Goal: Check status: Check status

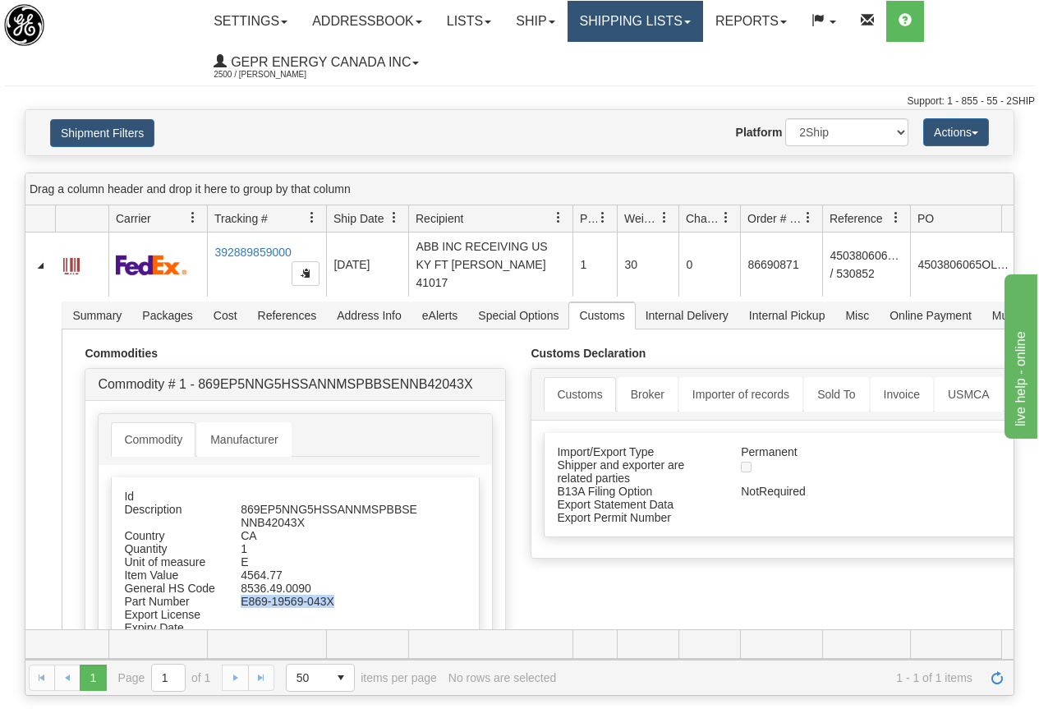
scroll to position [172, 0]
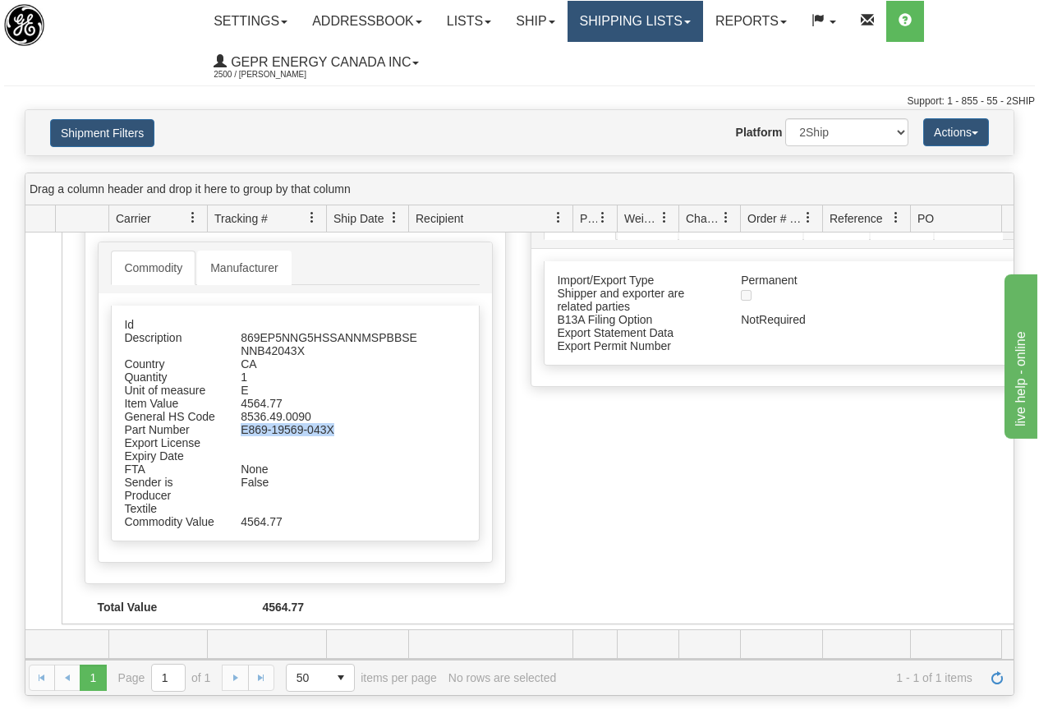
click at [665, 17] on link "Shipping lists" at bounding box center [636, 21] width 136 height 41
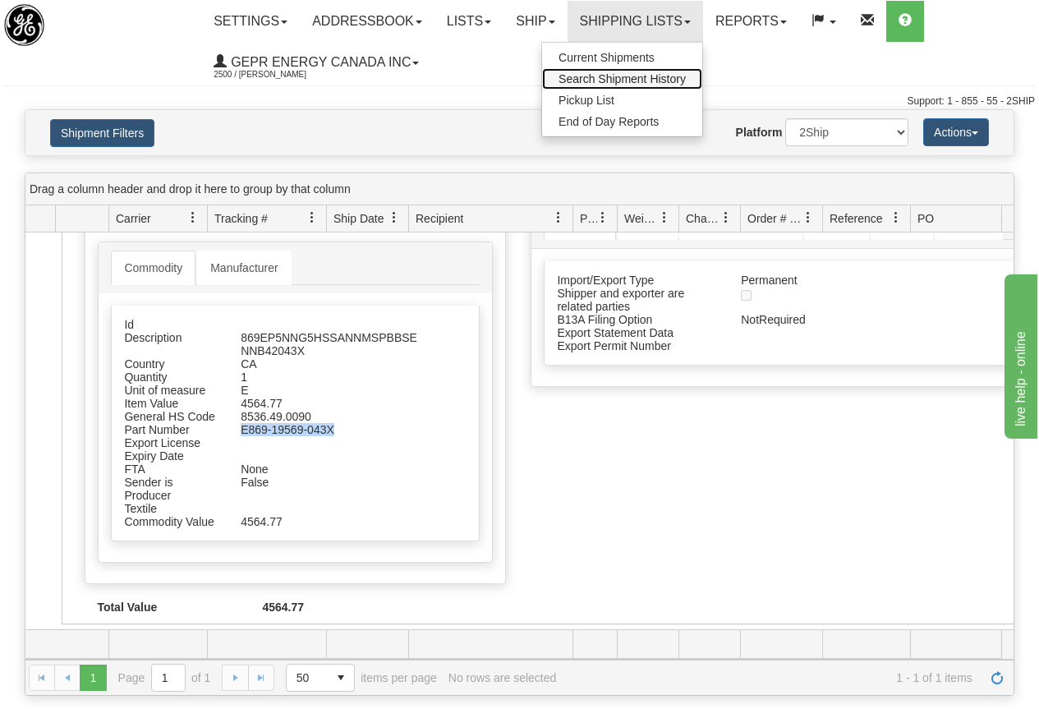
click at [644, 79] on span "Search Shipment History" at bounding box center [622, 78] width 127 height 13
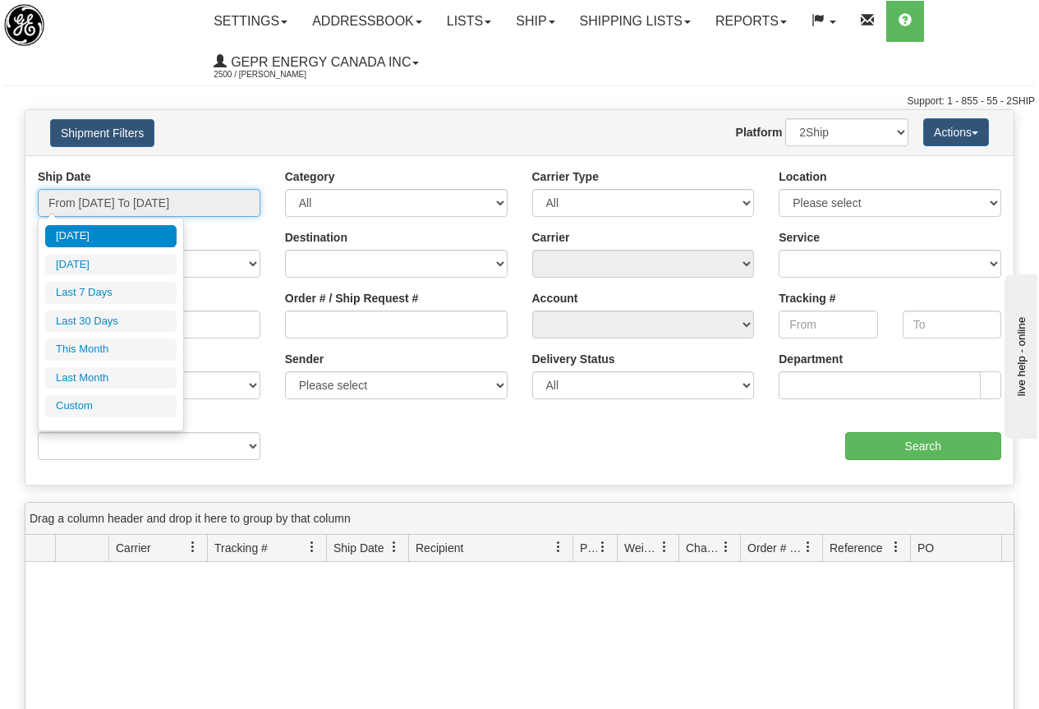
click at [106, 200] on input "From [DATE] To [DATE]" at bounding box center [149, 203] width 223 height 28
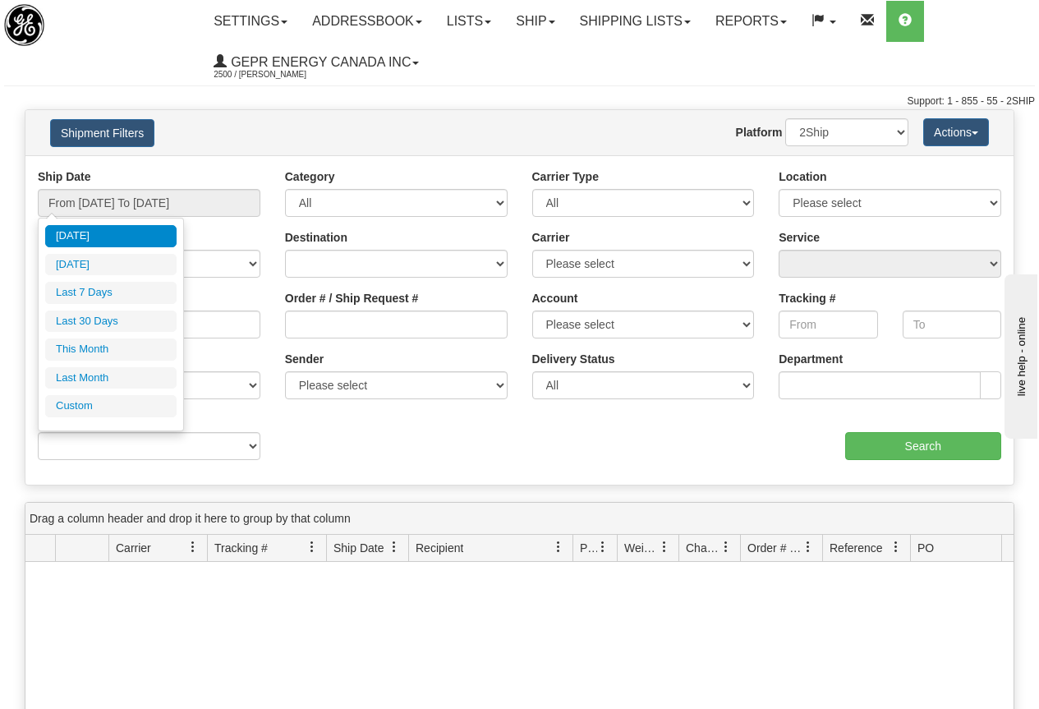
click at [107, 318] on li "Last 30 Days" at bounding box center [110, 322] width 131 height 22
type input "From [DATE] To [DATE]"
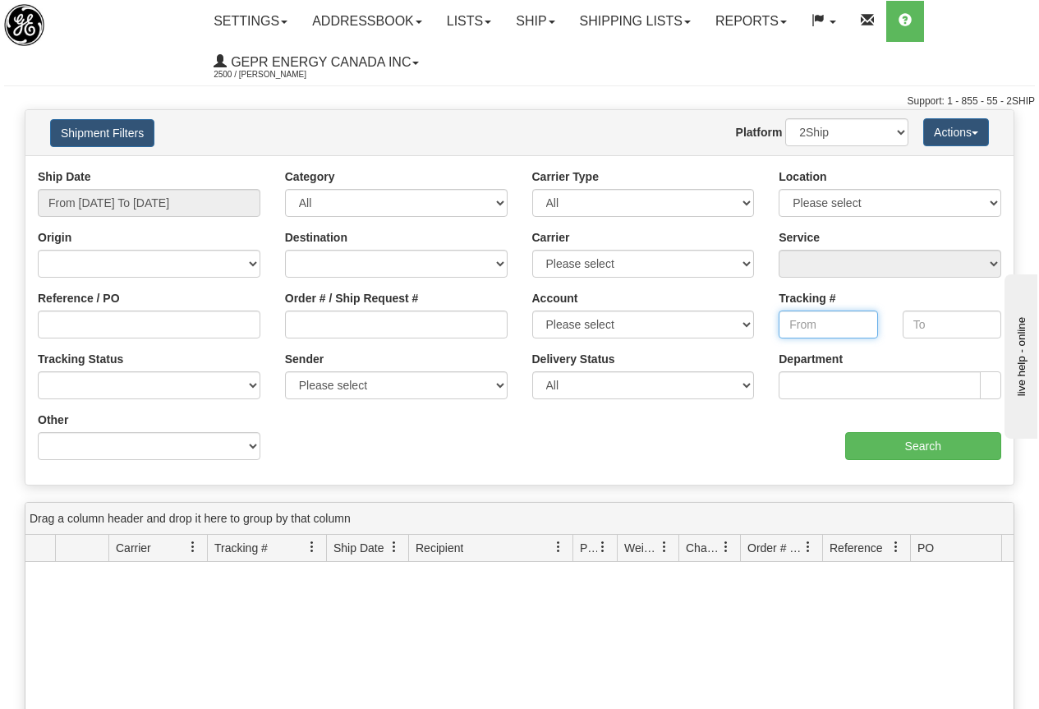
click at [805, 327] on input "Tracking #" at bounding box center [828, 325] width 99 height 28
paste input "392872211139"
type input "392872211139"
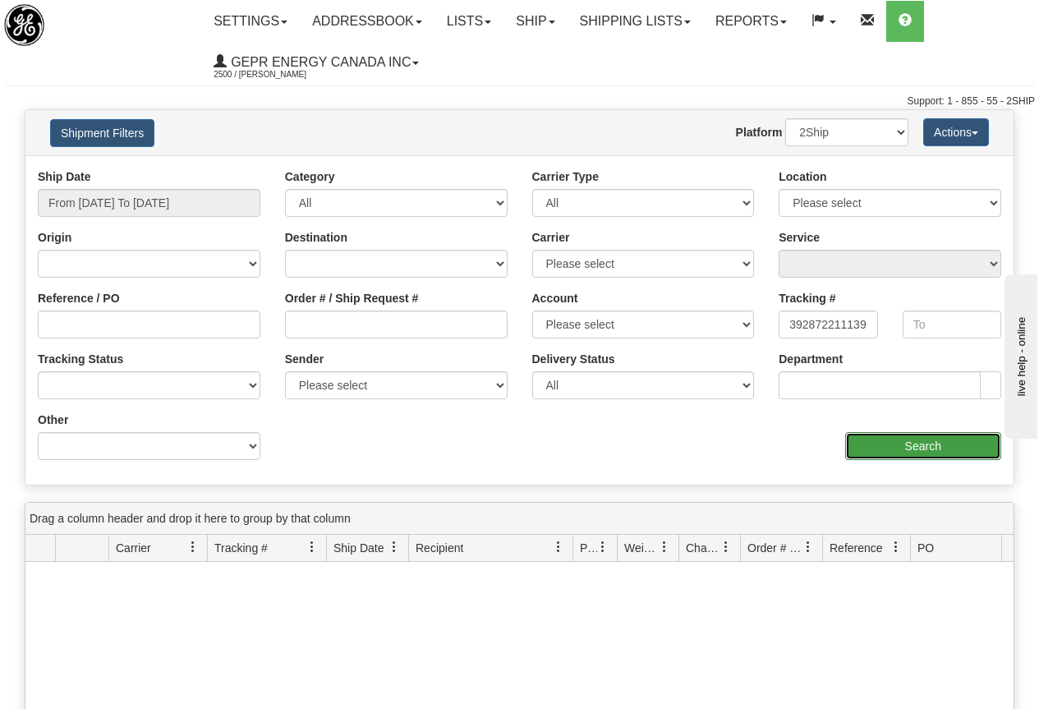
click at [923, 446] on input "Search" at bounding box center [923, 446] width 157 height 28
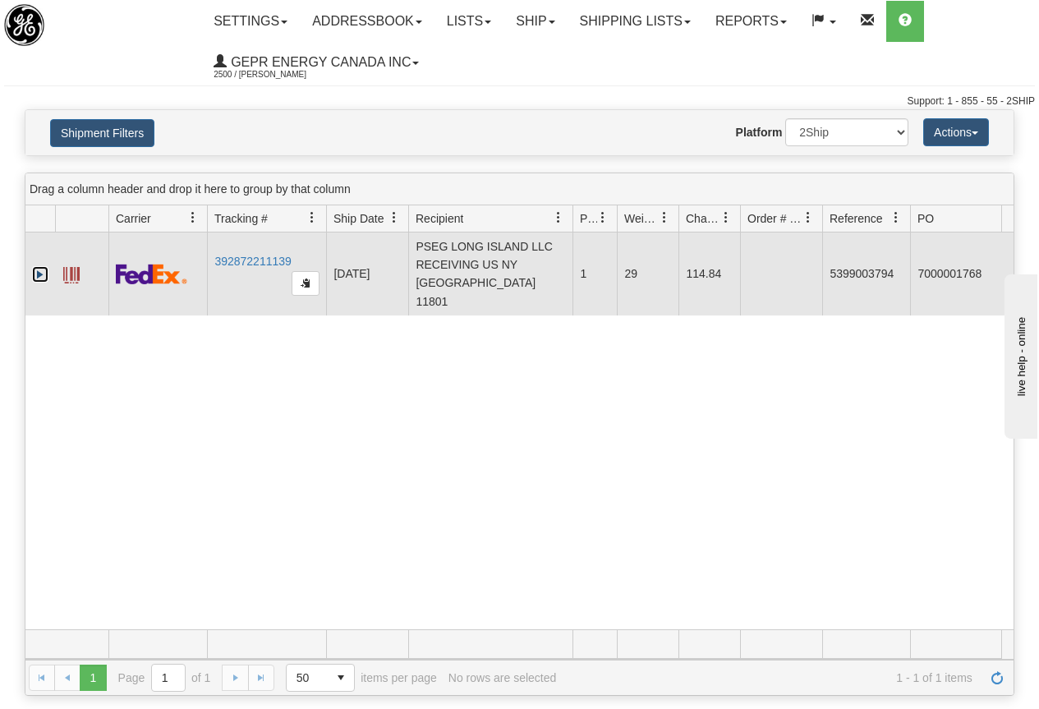
click at [40, 266] on link "Expand" at bounding box center [40, 274] width 16 height 16
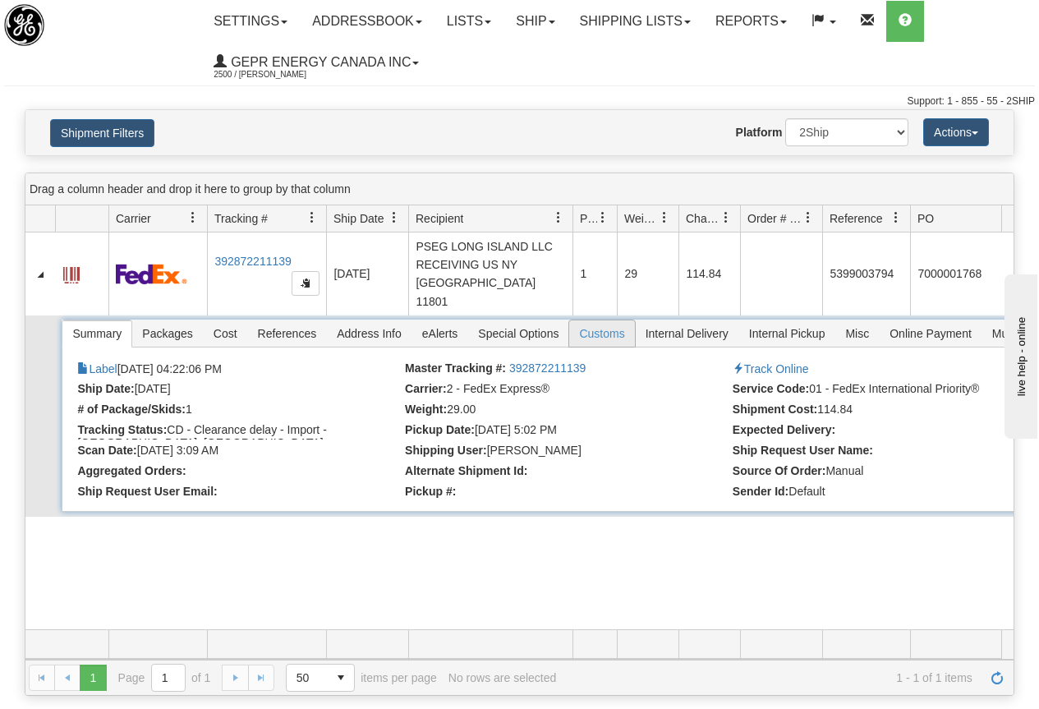
click at [599, 320] on span "Customs" at bounding box center [601, 333] width 65 height 26
